Goal: Check status: Check status

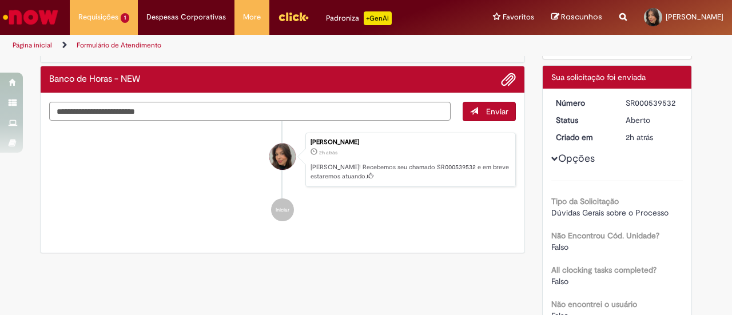
scroll to position [114, 0]
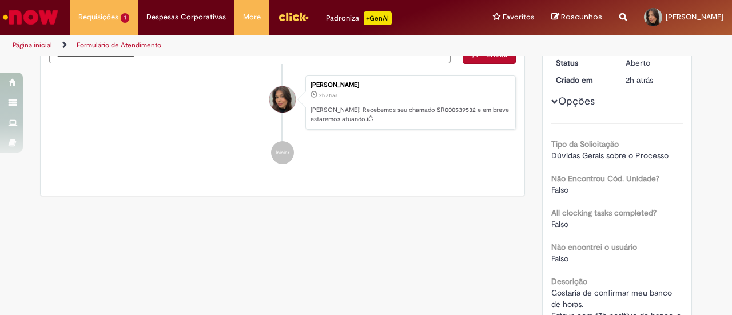
click at [0, 0] on button "Opções" at bounding box center [0, 0] width 0 height 0
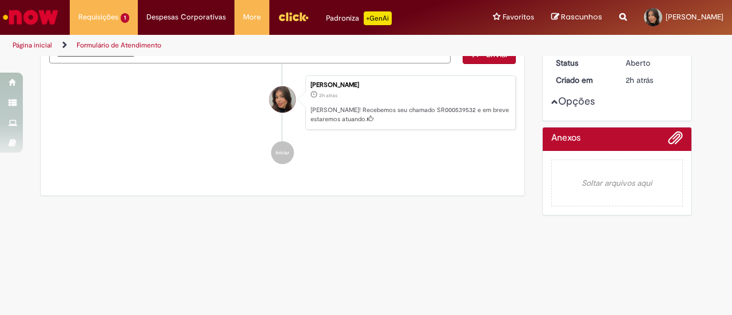
click at [0, 0] on button "Opções" at bounding box center [0, 0] width 0 height 0
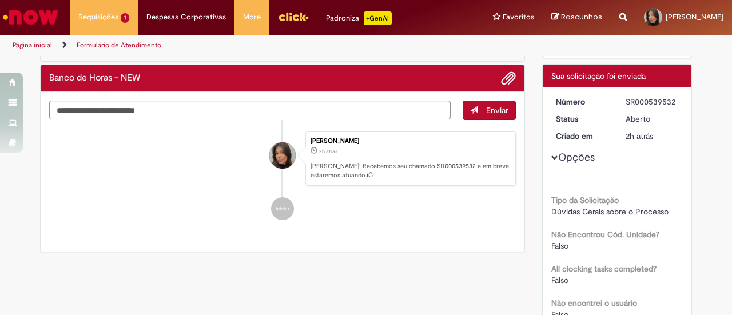
scroll to position [0, 0]
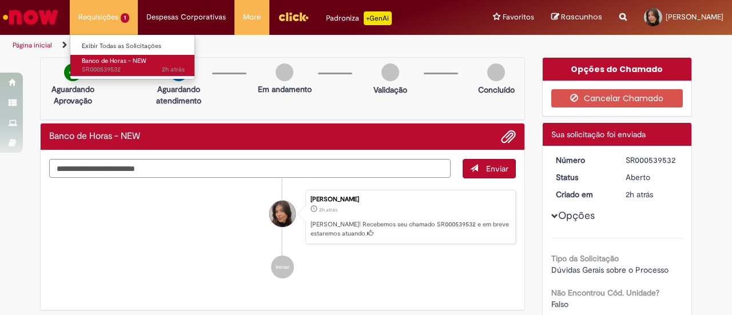
click at [117, 57] on span "Banco de Horas - NEW" at bounding box center [114, 61] width 65 height 9
click at [118, 65] on span "Banco de Horas - NEW" at bounding box center [114, 61] width 65 height 9
click at [109, 64] on span "Banco de Horas - NEW" at bounding box center [114, 61] width 65 height 9
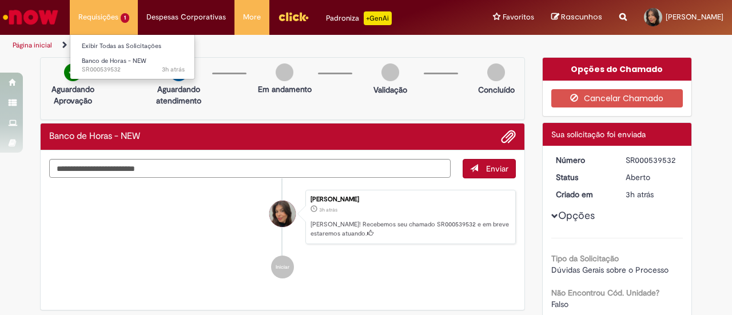
click at [116, 29] on li "Requisições 1 Exibir Todas as Solicitações Banco de Horas - NEW 3h atrás 3 hora…" at bounding box center [104, 17] width 68 height 34
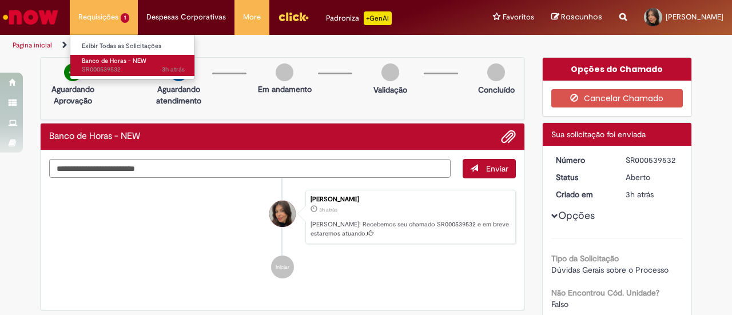
click at [127, 60] on span "Banco de Horas - NEW" at bounding box center [114, 61] width 65 height 9
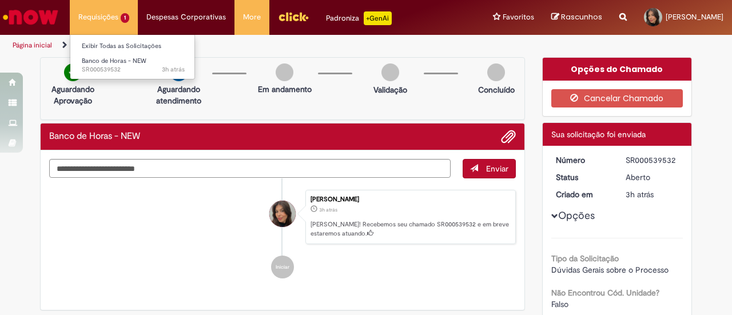
click at [117, 14] on li "Requisições 1 Exibir Todas as Solicitações Banco de Horas - NEW 3h atrás 3 hora…" at bounding box center [104, 17] width 68 height 34
